Goal: Information Seeking & Learning: Find specific fact

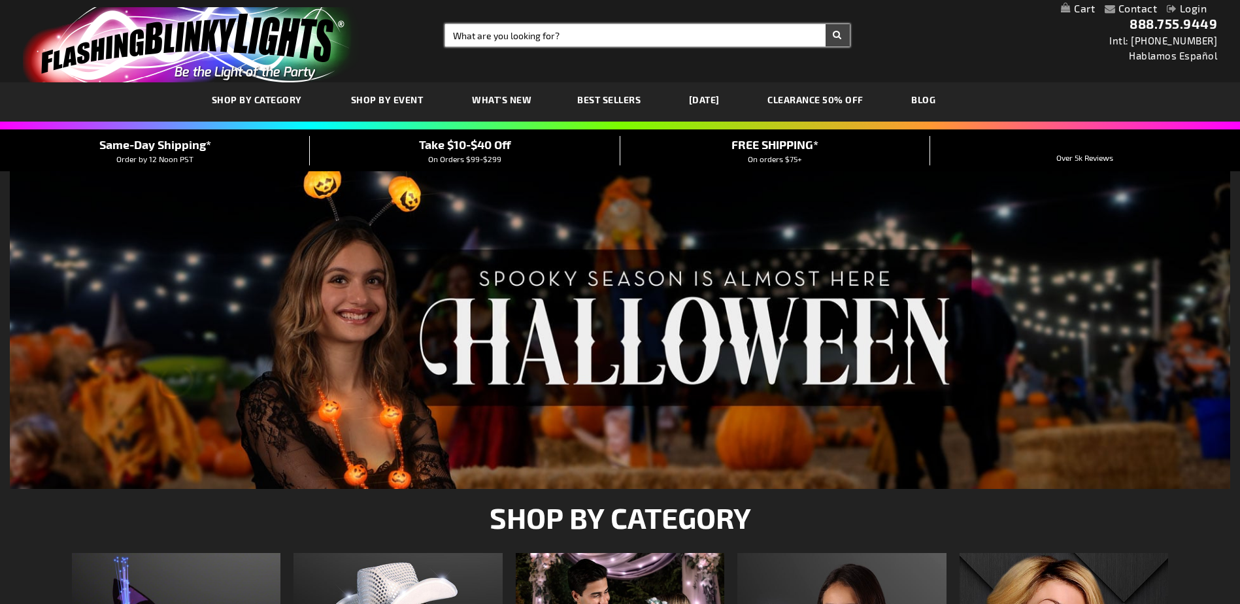
click at [634, 31] on input "Search" at bounding box center [647, 35] width 404 height 22
type input "b"
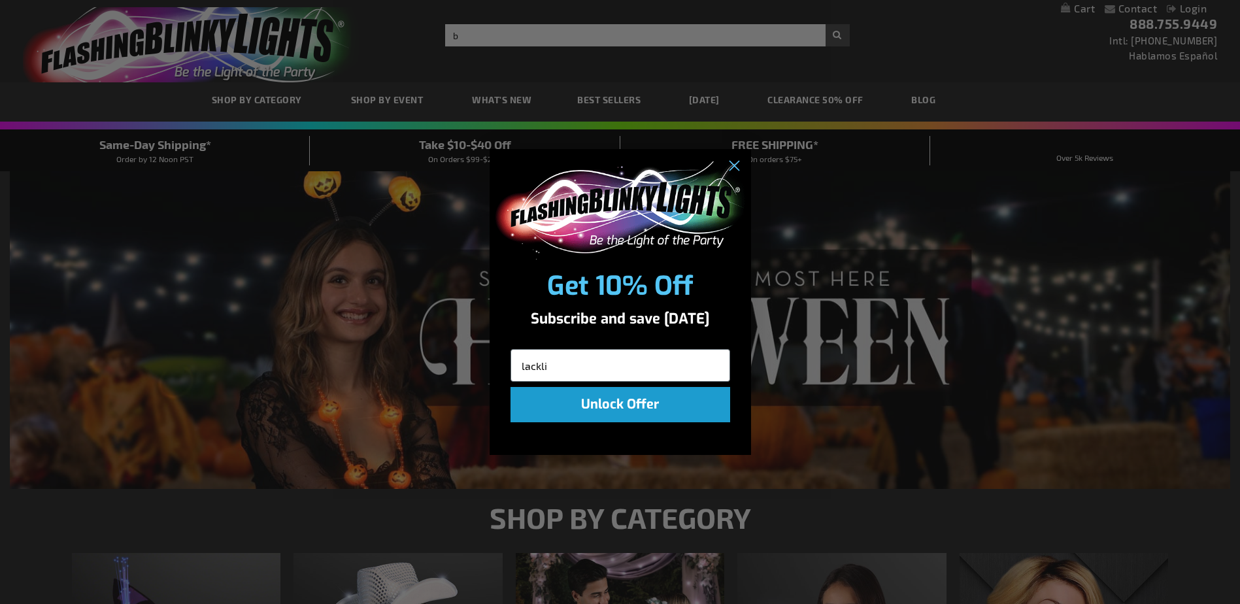
type input "lackli"
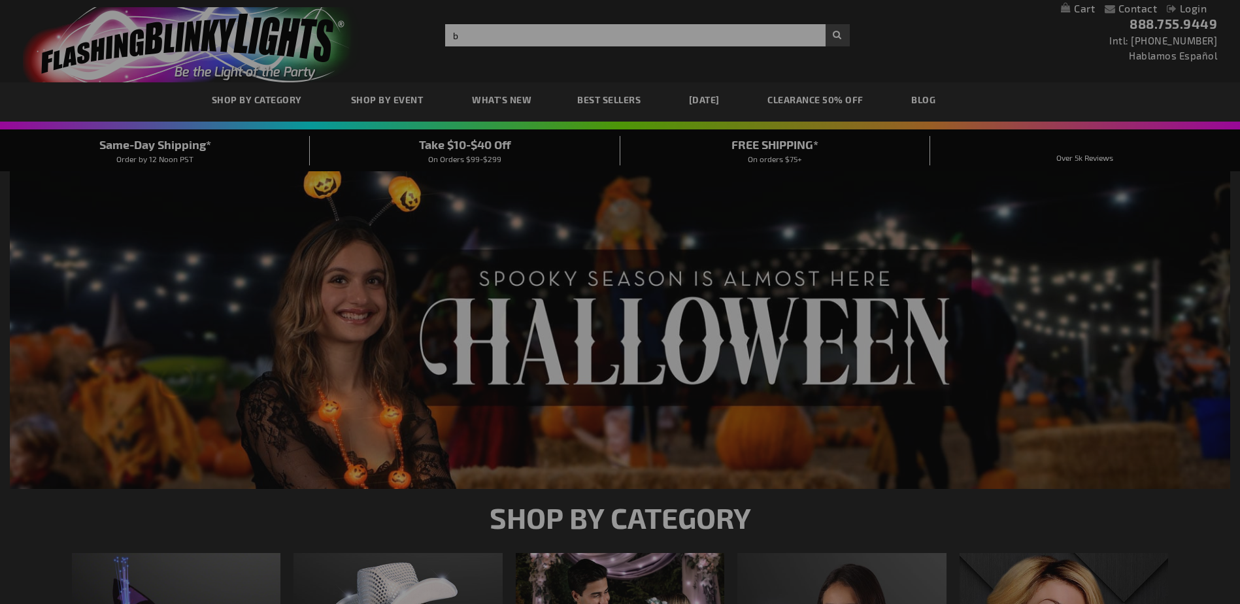
click at [634, 31] on div "Close dialog Get 10% Off Subscribe and save today lackli Unlock Offer Submit" at bounding box center [620, 302] width 1240 height 604
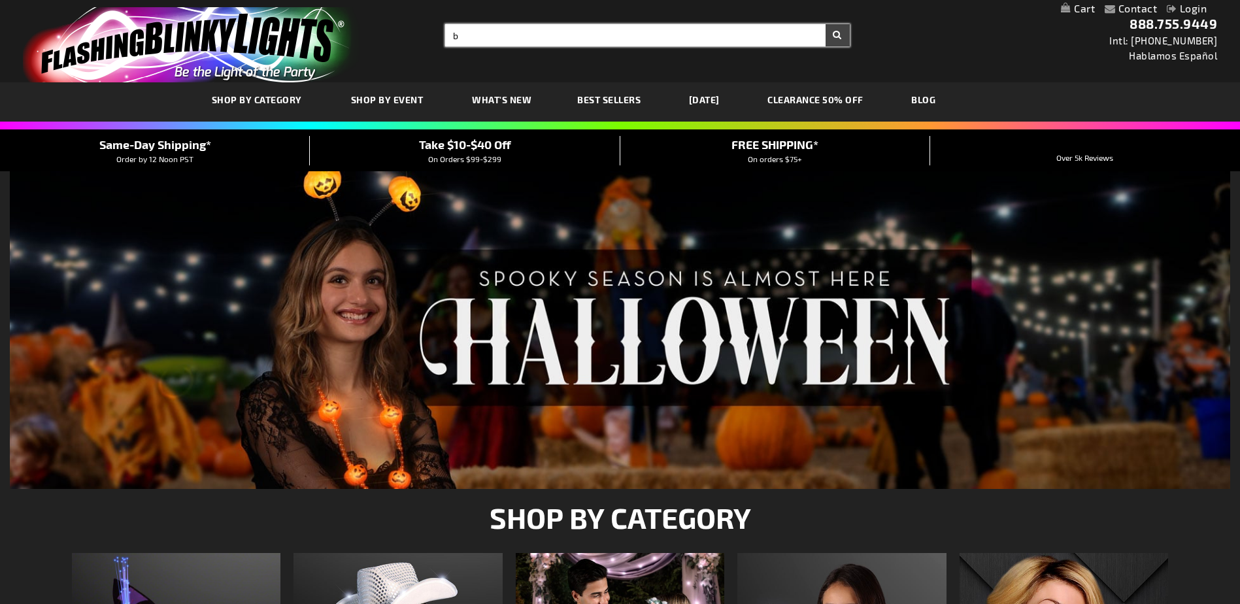
click at [634, 31] on input "b" at bounding box center [647, 35] width 404 height 22
type input "blacklight"
click at [825, 24] on button "Search" at bounding box center [837, 35] width 24 height 22
